Goal: Find contact information: Find contact information

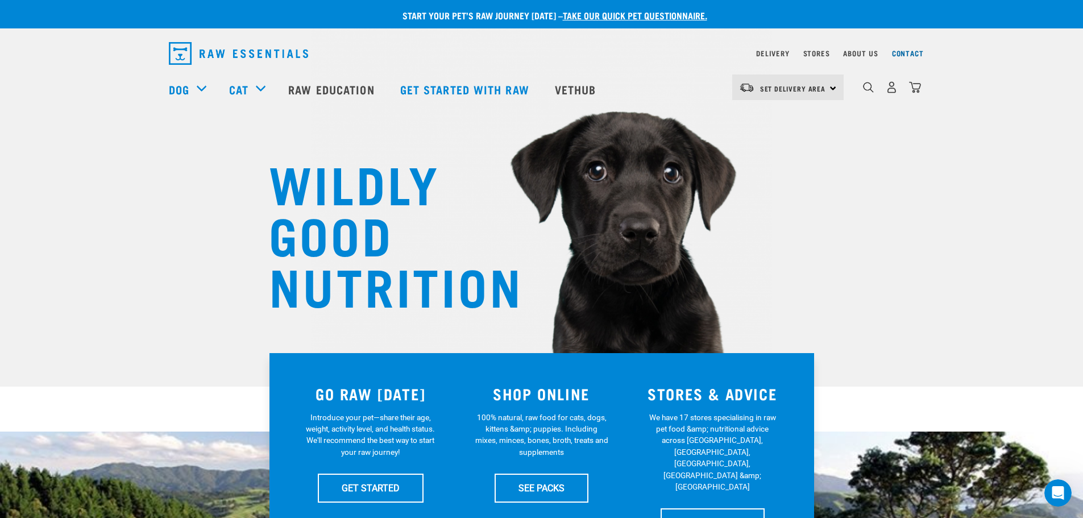
click at [903, 55] on link "Contact" at bounding box center [908, 53] width 32 height 4
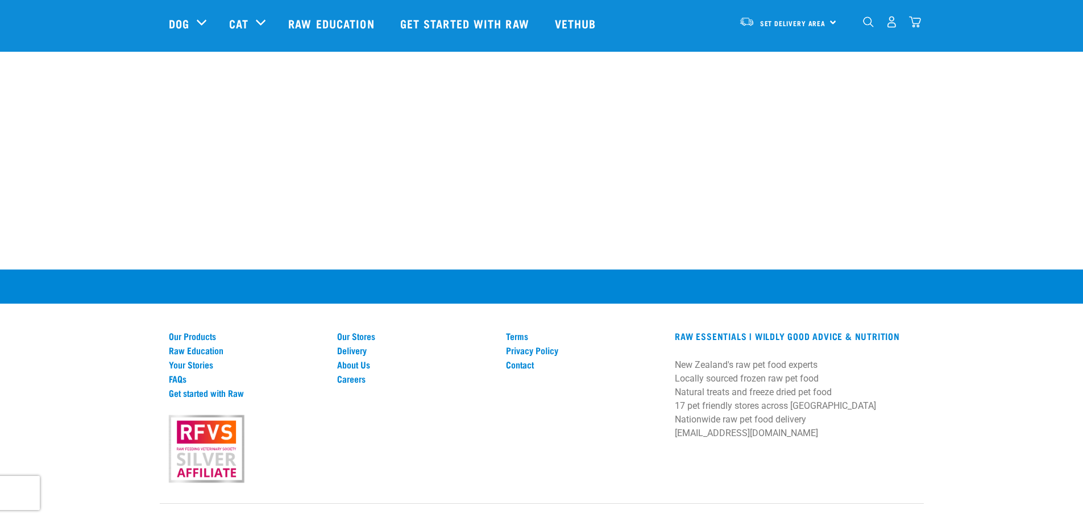
scroll to position [726, 0]
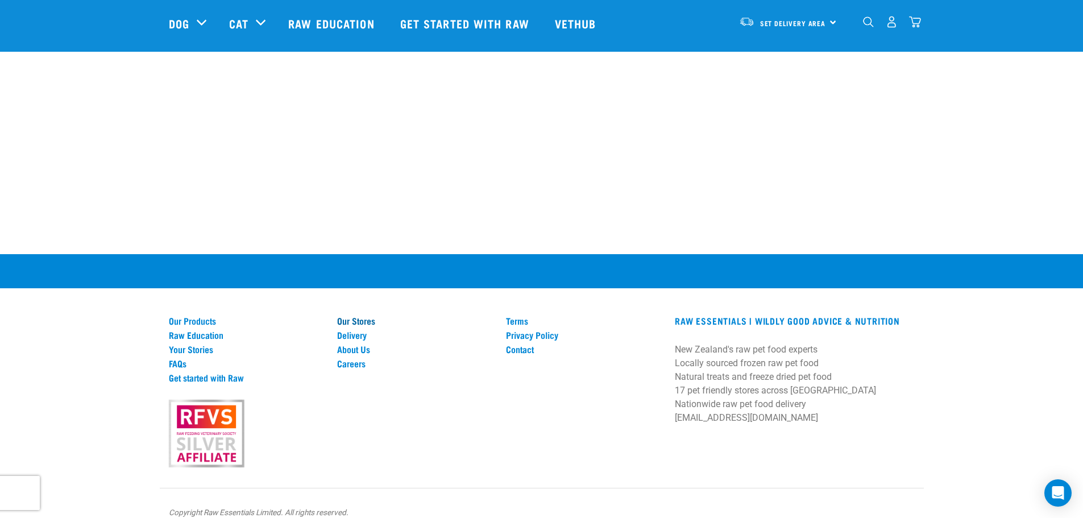
click at [365, 316] on link "Our Stores" at bounding box center [414, 321] width 155 height 10
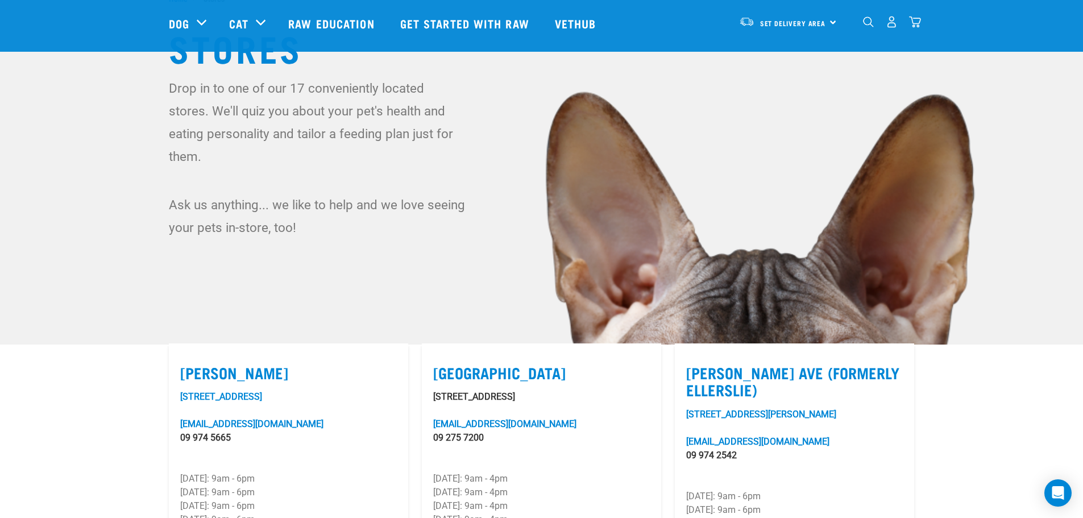
scroll to position [171, 0]
